Goal: Task Accomplishment & Management: Contribute content

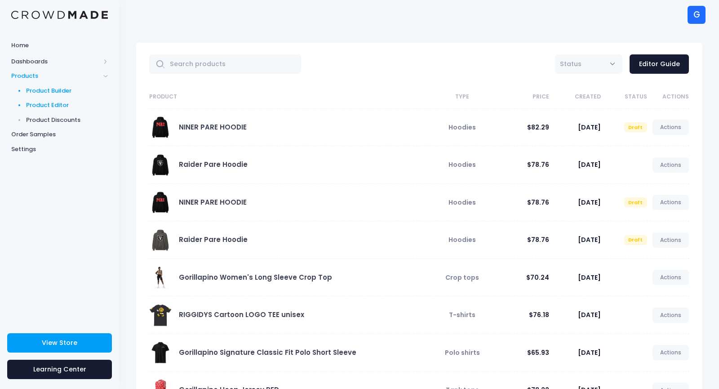
click at [51, 94] on span "Product Builder" at bounding box center [67, 90] width 82 height 9
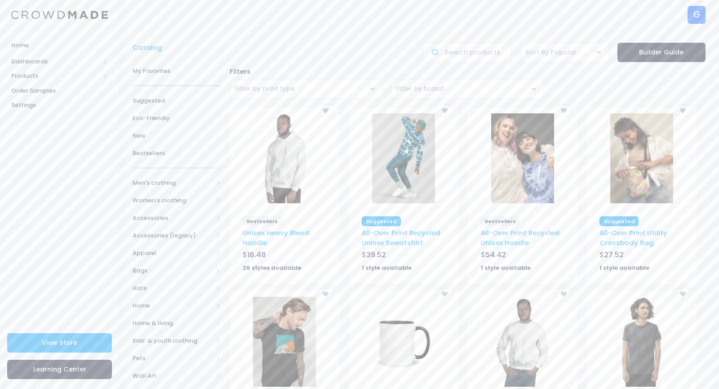
click at [290, 165] on img at bounding box center [284, 158] width 63 height 90
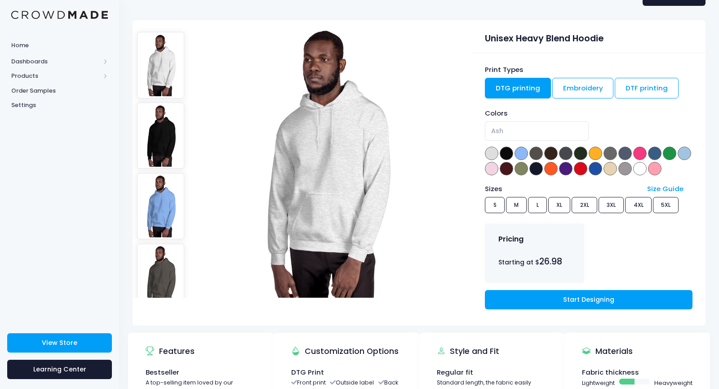
scroll to position [75, 0]
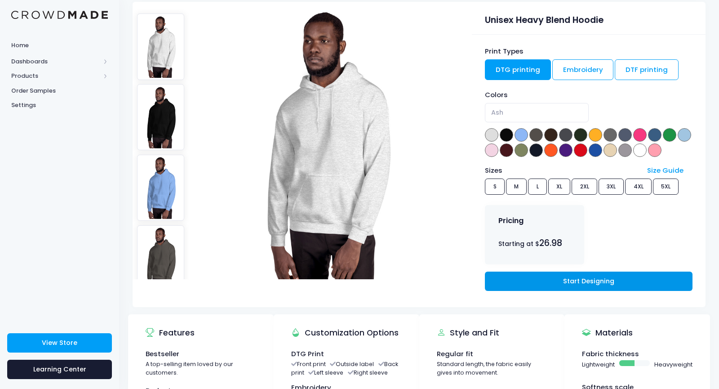
click at [558, 283] on link "Start Designing" at bounding box center [588, 280] width 207 height 19
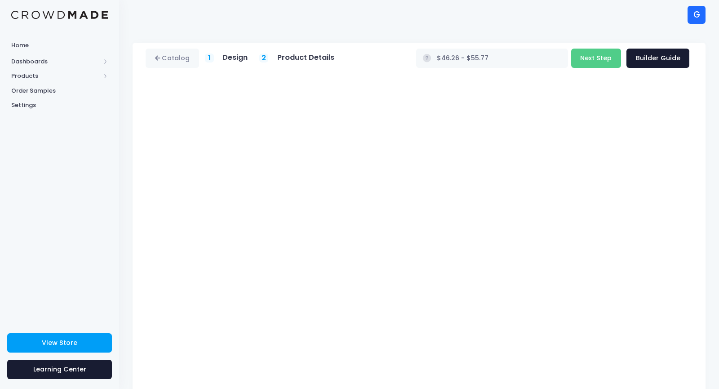
type input "$47.15 - $56.66"
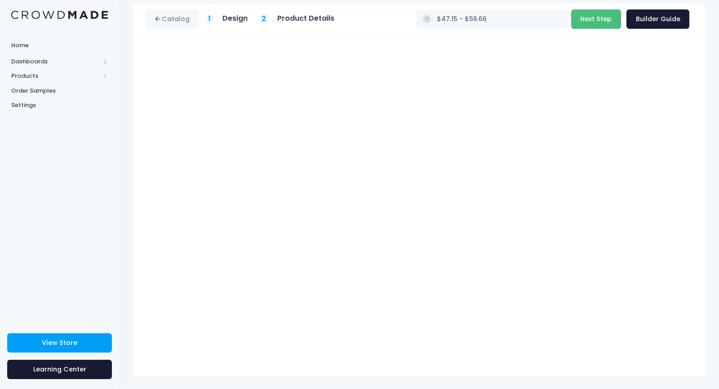
click at [593, 18] on button "Next Step" at bounding box center [596, 18] width 50 height 19
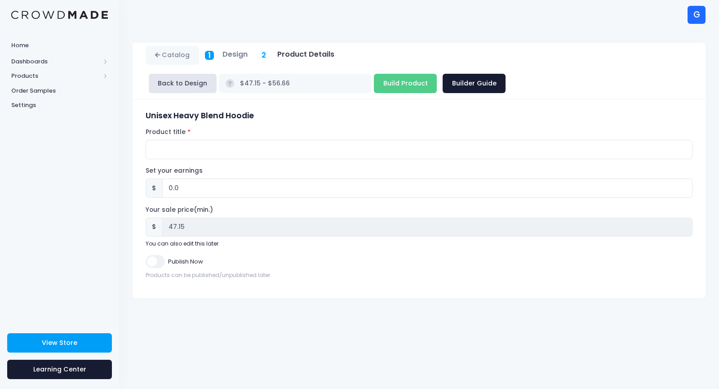
scroll to position [0, 0]
click at [214, 178] on input "0.0" at bounding box center [427, 187] width 530 height 19
type input "0"
type input "4"
type input "$51.15 - $60.66"
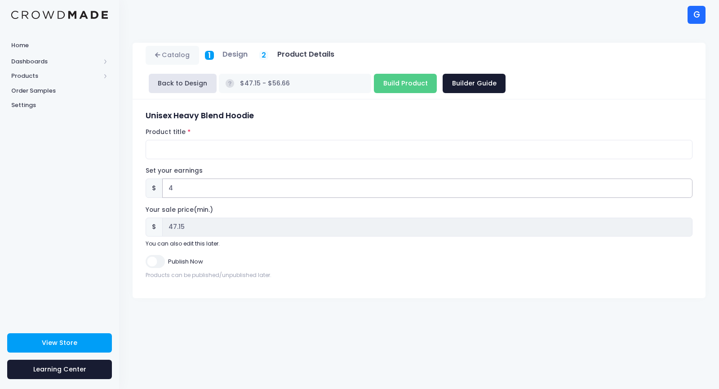
type input "51.15"
type input "$47.15 - $56.66"
type input "47.15"
type input "3"
type input "$50.15 - $59.66"
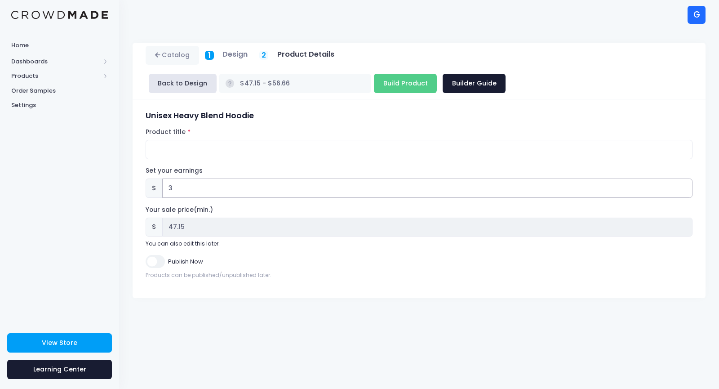
type input "50.15"
type input "30"
type input "$77.15 - $86.66"
type input "77.15"
type input "30"
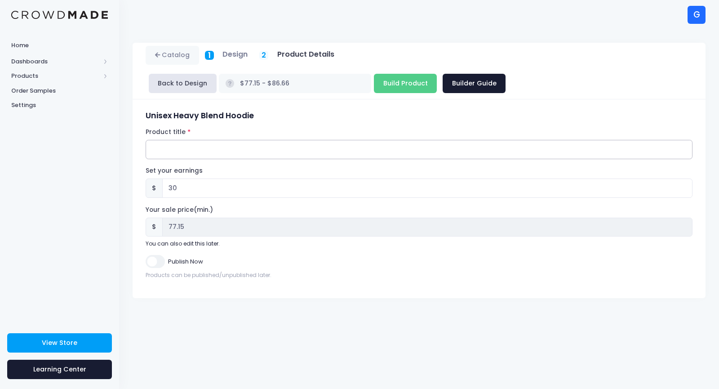
click at [173, 140] on input "Product title" at bounding box center [419, 149] width 547 height 19
type input "niner pare hoodie"
click at [155, 255] on input "Publish Now" at bounding box center [155, 261] width 19 height 13
checkbox input "true"
click at [437, 74] on input "Build Product" at bounding box center [405, 83] width 63 height 19
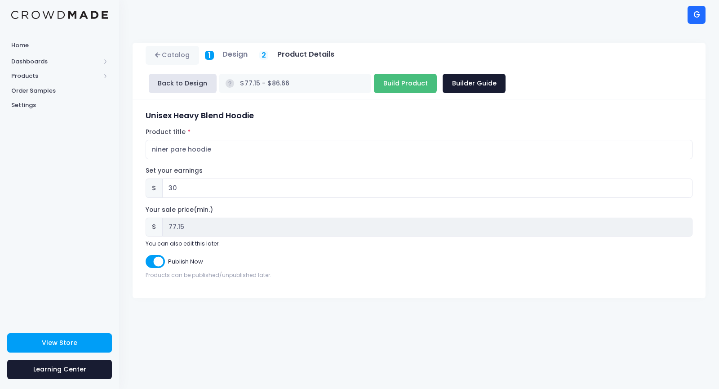
type input "Building product..."
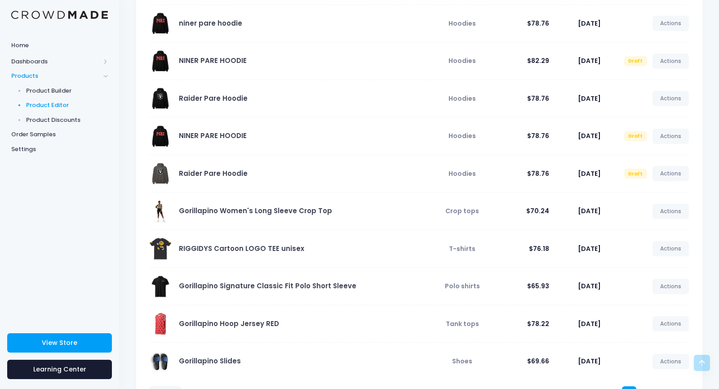
scroll to position [149, 0]
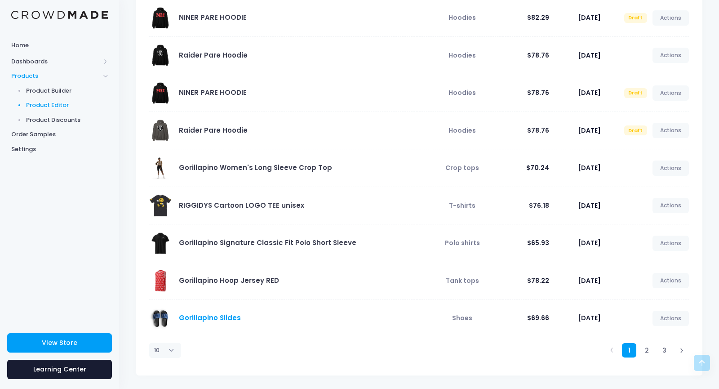
click at [204, 320] on link "Gorillapino Slides" at bounding box center [210, 317] width 62 height 9
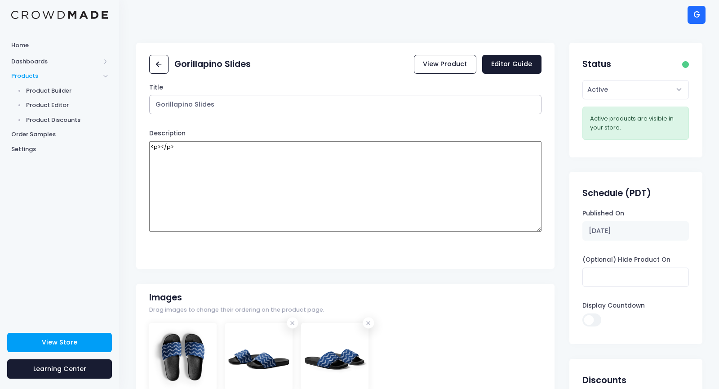
click at [249, 103] on input "Gorillapino Slides" at bounding box center [345, 104] width 392 height 19
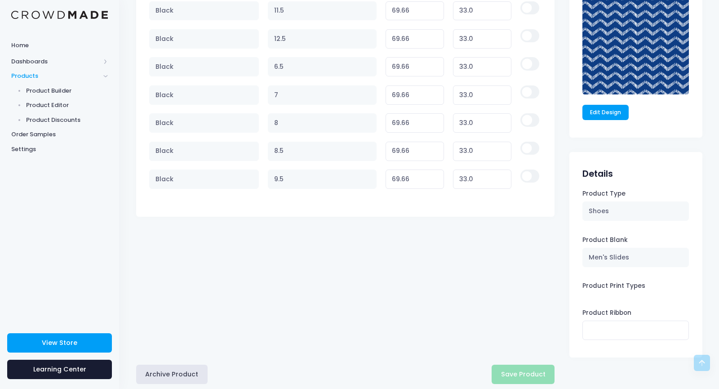
scroll to position [625, 0]
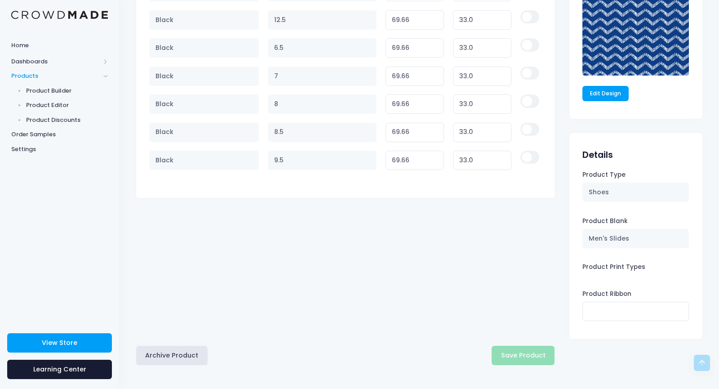
type input "Gorillapino Slides tsinelas"
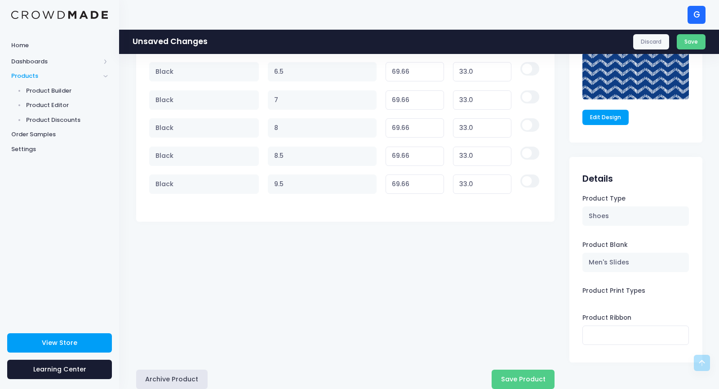
drag, startPoint x: 518, startPoint y: 360, endPoint x: 518, endPoint y: 355, distance: 4.9
click at [517, 378] on button "Save Product" at bounding box center [522, 378] width 63 height 19
